Goal: Transaction & Acquisition: Purchase product/service

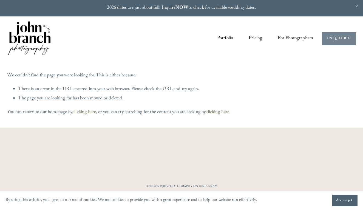
click at [331, 37] on link "INQUIRE" at bounding box center [339, 38] width 34 height 13
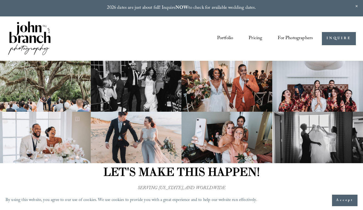
click at [37, 32] on img at bounding box center [29, 38] width 44 height 37
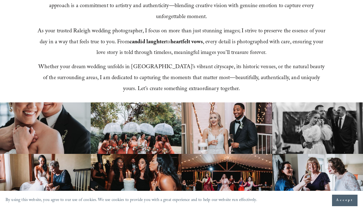
scroll to position [279, 0]
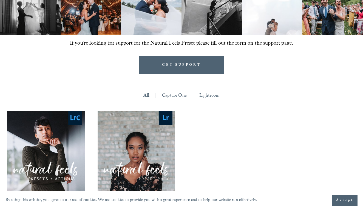
scroll to position [431, 0]
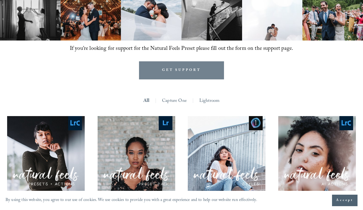
click at [157, 61] on link "GET SUPPORT" at bounding box center [181, 70] width 85 height 18
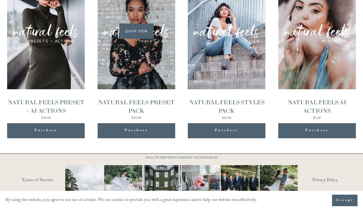
scroll to position [573, 0]
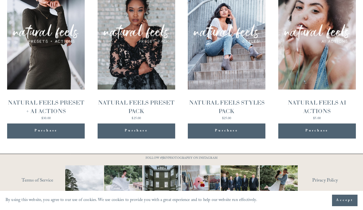
click at [149, 99] on div "NATURAL FEELS PRESET PACK" at bounding box center [137, 107] width 78 height 16
click at [57, 74] on div "Quick View" at bounding box center [46, 31] width 78 height 116
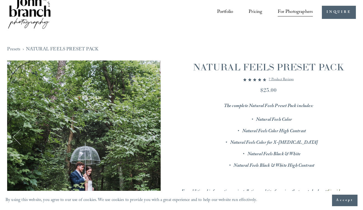
scroll to position [27, 0]
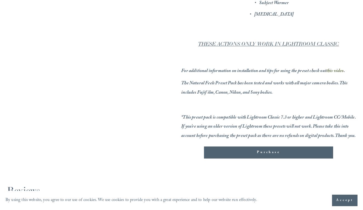
scroll to position [271, 0]
click at [275, 153] on button "Purchase Added!" at bounding box center [268, 153] width 129 height 12
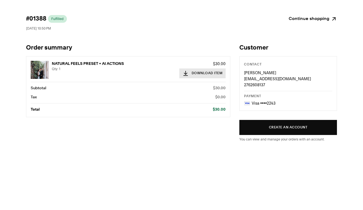
click at [188, 74] on icon at bounding box center [186, 73] width 6 height 6
